Goal: Information Seeking & Learning: Compare options

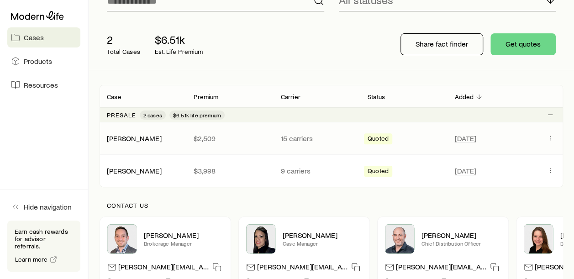
scroll to position [91, 0]
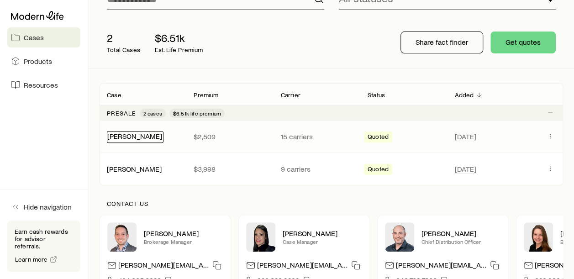
click at [144, 136] on link "[PERSON_NAME]" at bounding box center [134, 135] width 55 height 9
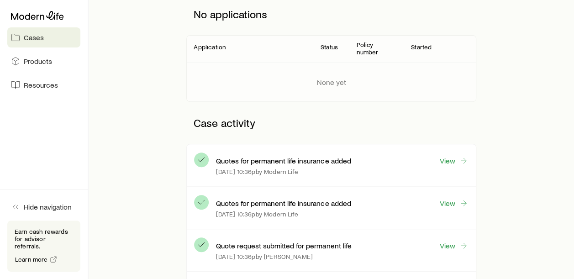
scroll to position [183, 0]
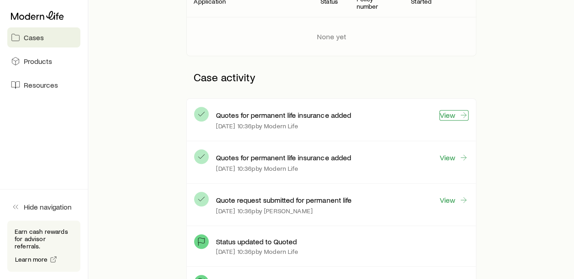
click at [464, 110] on icon at bounding box center [463, 114] width 9 height 9
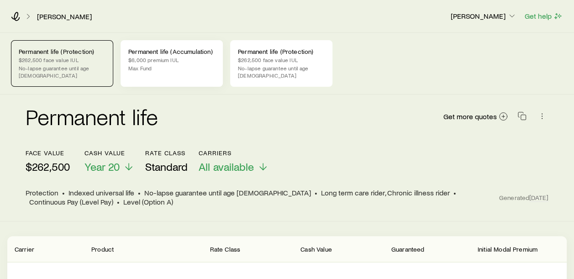
click at [165, 63] on p "$6,000 premium IUL" at bounding box center [171, 59] width 87 height 7
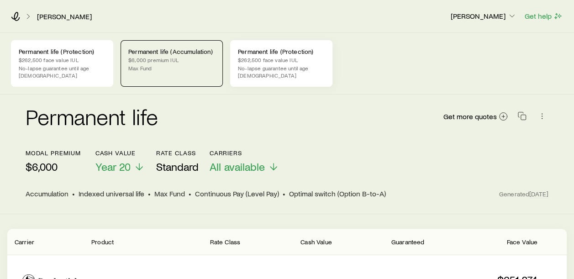
click at [247, 67] on p "No-lapse guarantee until age [DEMOGRAPHIC_DATA]" at bounding box center [281, 71] width 87 height 15
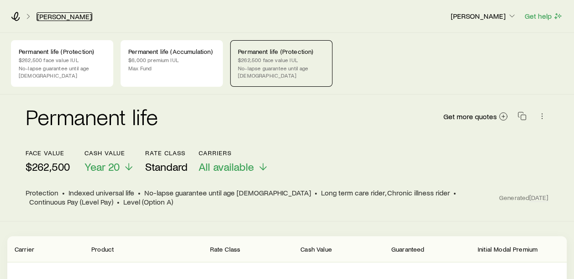
click at [57, 18] on link "[PERSON_NAME]" at bounding box center [65, 16] width 56 height 9
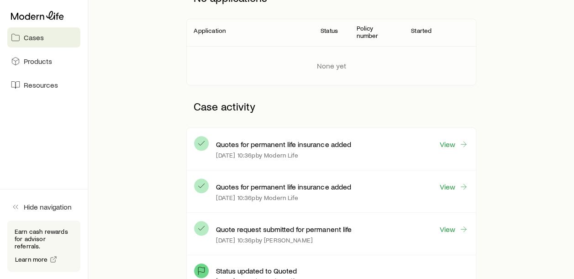
scroll to position [183, 0]
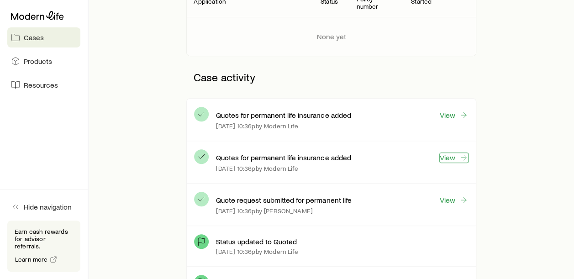
click at [446, 152] on link "View" at bounding box center [453, 157] width 29 height 11
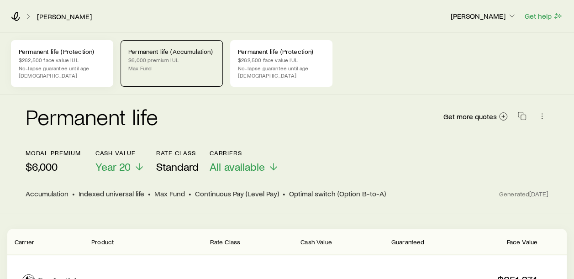
click at [33, 56] on div "Permanent life (Protection) $262,500 face value IUL No-lapse guarantee until ag…" at bounding box center [62, 63] width 102 height 47
